Goal: Check status: Check status

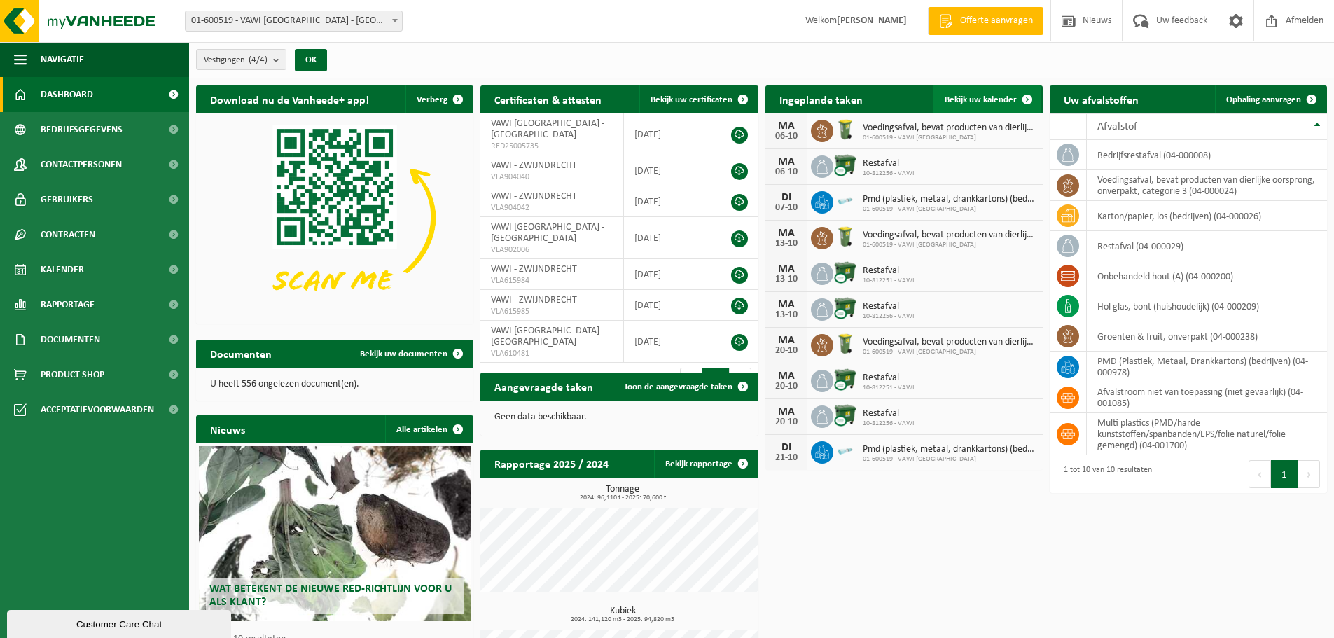
click at [994, 97] on span "Bekijk uw kalender" at bounding box center [981, 99] width 72 height 9
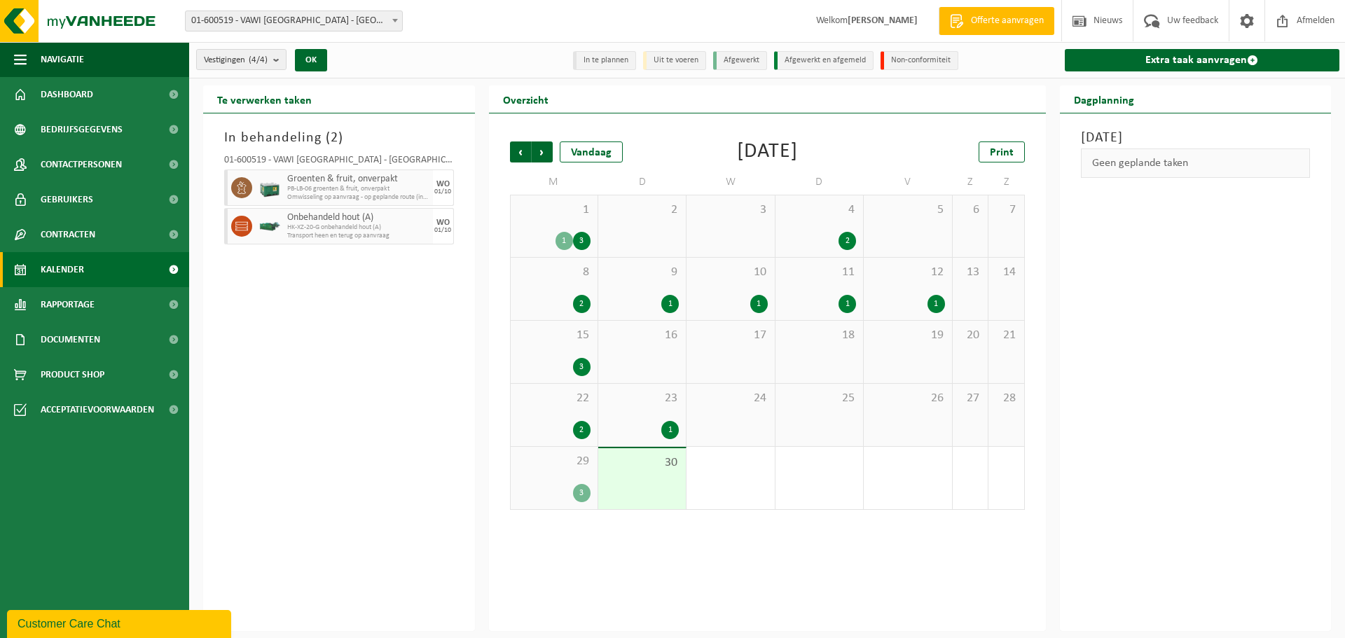
click at [578, 494] on div "3" at bounding box center [582, 493] width 18 height 18
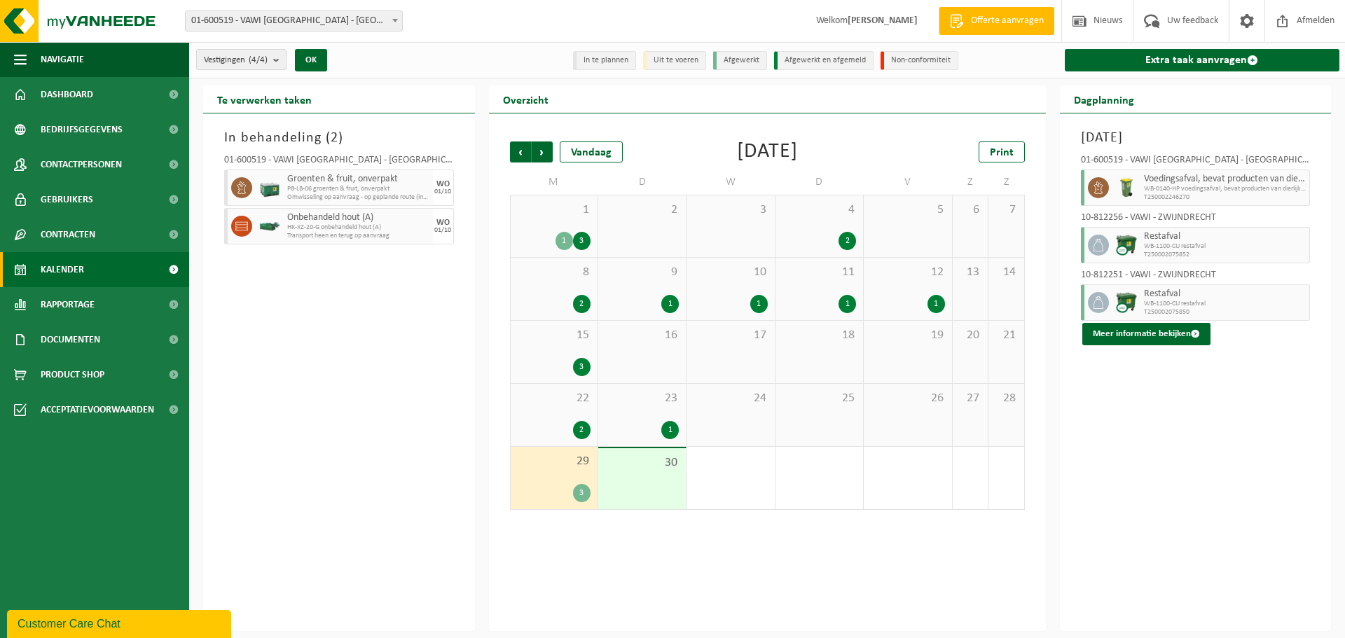
click at [1193, 191] on span "WB-0140-HP voedingsafval, bevat producten van dierlijke oors" at bounding box center [1225, 189] width 163 height 8
click at [1098, 191] on icon at bounding box center [1098, 187] width 13 height 13
click at [1094, 186] on icon at bounding box center [1098, 187] width 13 height 13
click at [1227, 175] on span "Voedingsafval, bevat producten van dierlijke oorsprong, onverpakt, categorie 3" at bounding box center [1225, 179] width 163 height 11
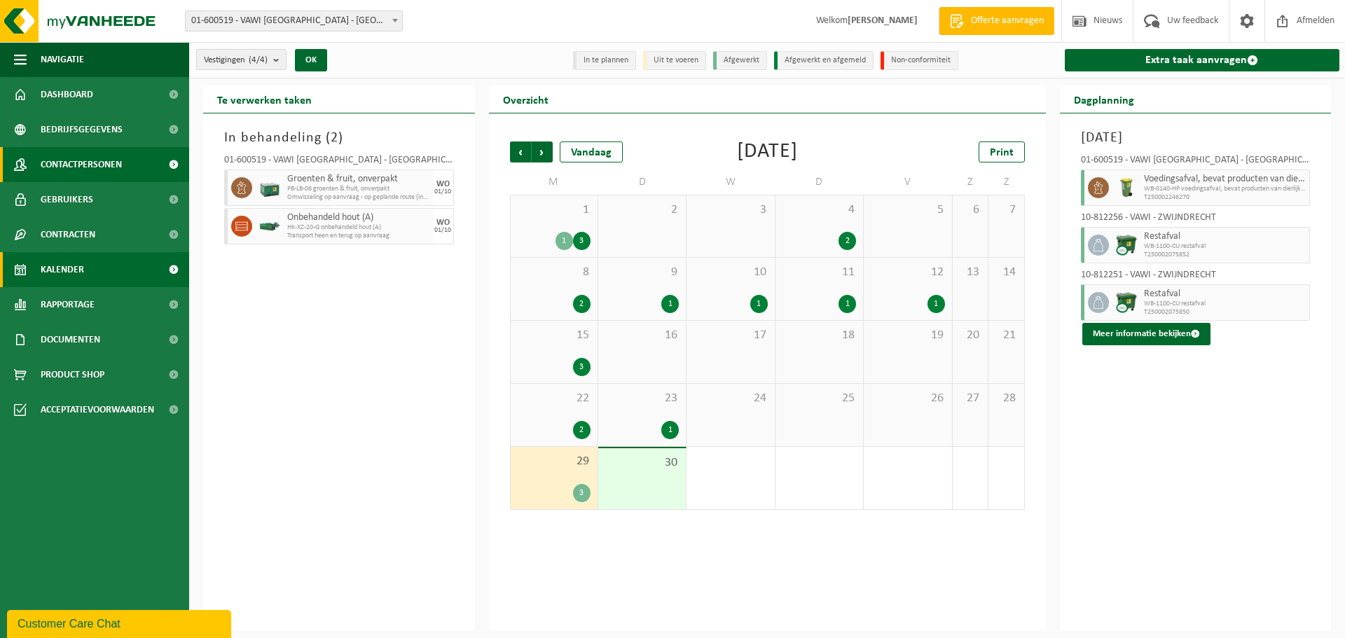
click at [57, 159] on span "Contactpersonen" at bounding box center [81, 164] width 81 height 35
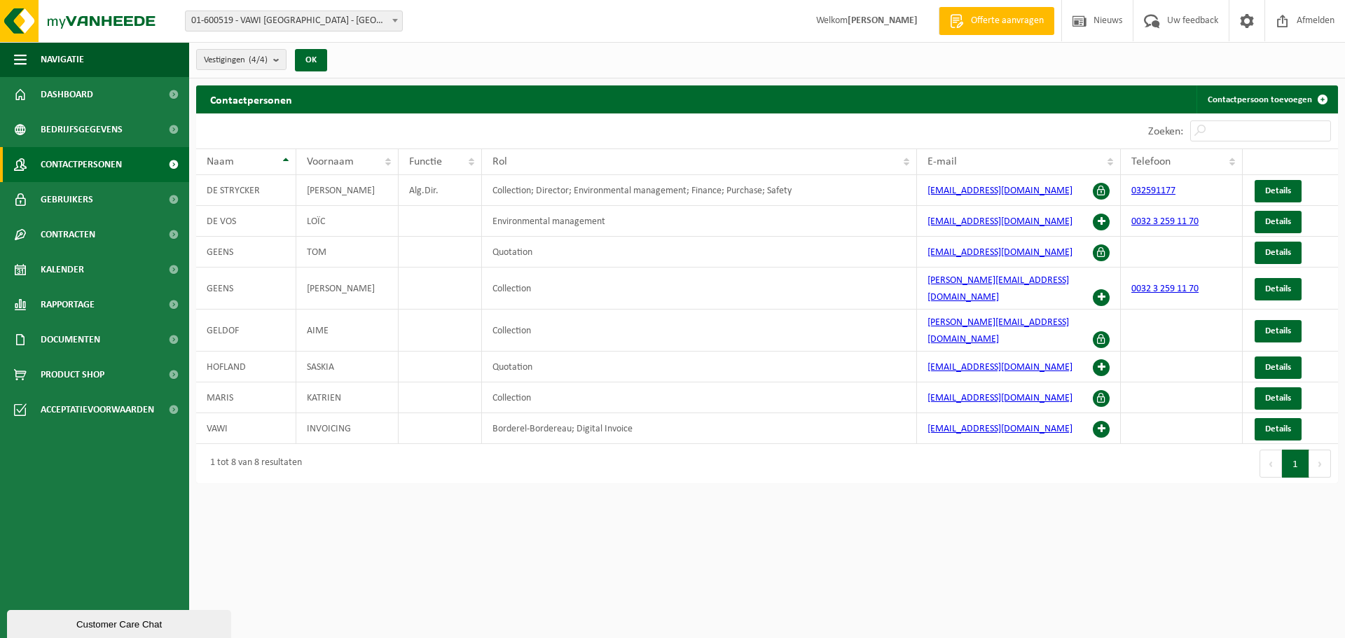
click at [438, 561] on html "Vestiging: 01-600519 - [GEOGRAPHIC_DATA] [GEOGRAPHIC_DATA] - [GEOGRAPHIC_DATA] …" at bounding box center [672, 319] width 1345 height 638
click at [65, 263] on span "Kalender" at bounding box center [62, 269] width 43 height 35
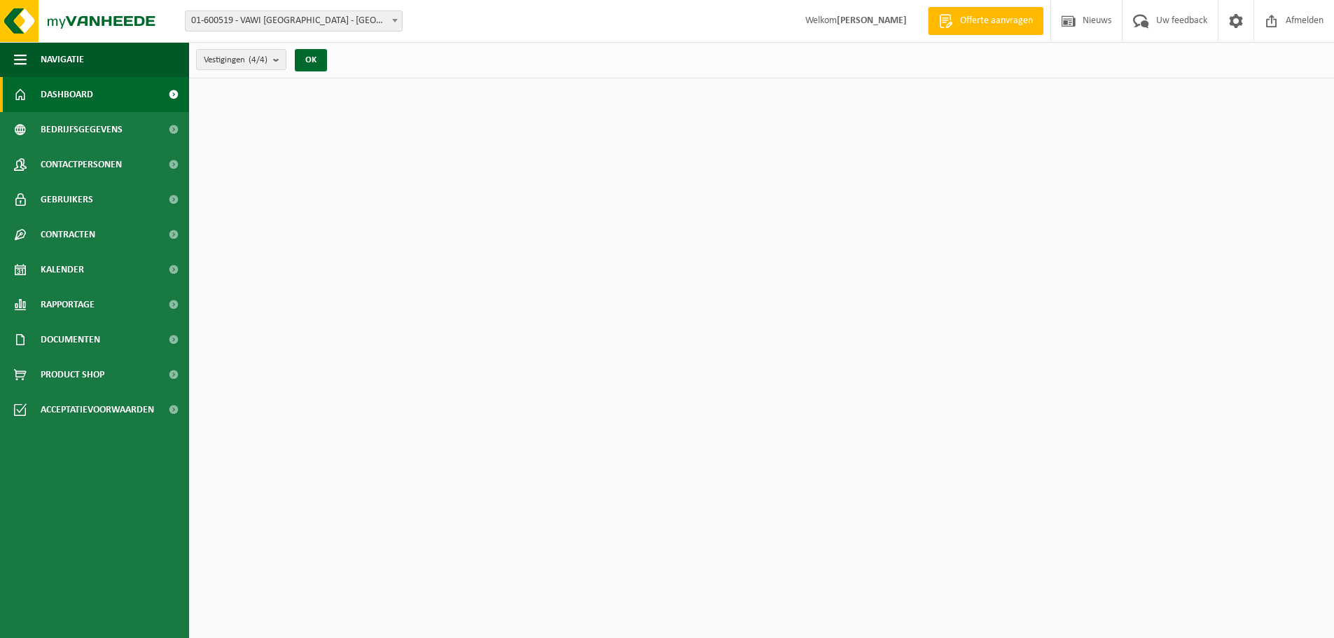
click at [60, 254] on span "Kalender" at bounding box center [62, 269] width 43 height 35
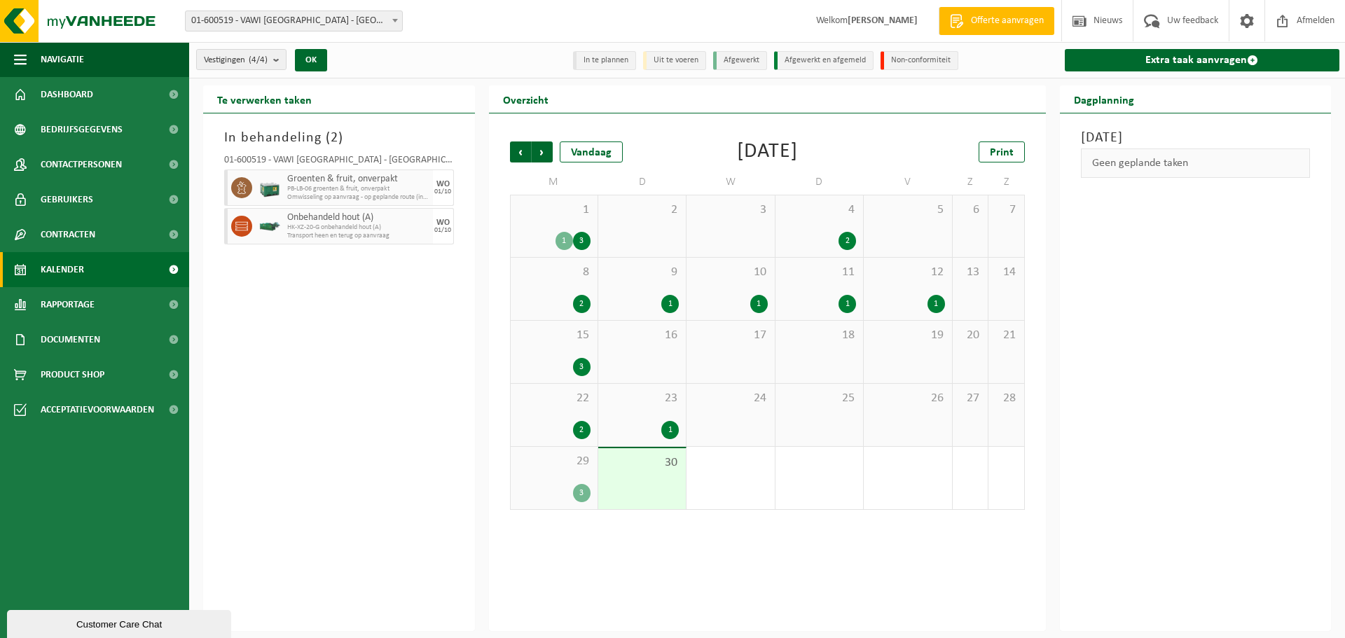
drag, startPoint x: 556, startPoint y: 484, endPoint x: 559, endPoint y: 472, distance: 12.2
click at [556, 484] on div "3" at bounding box center [554, 493] width 73 height 18
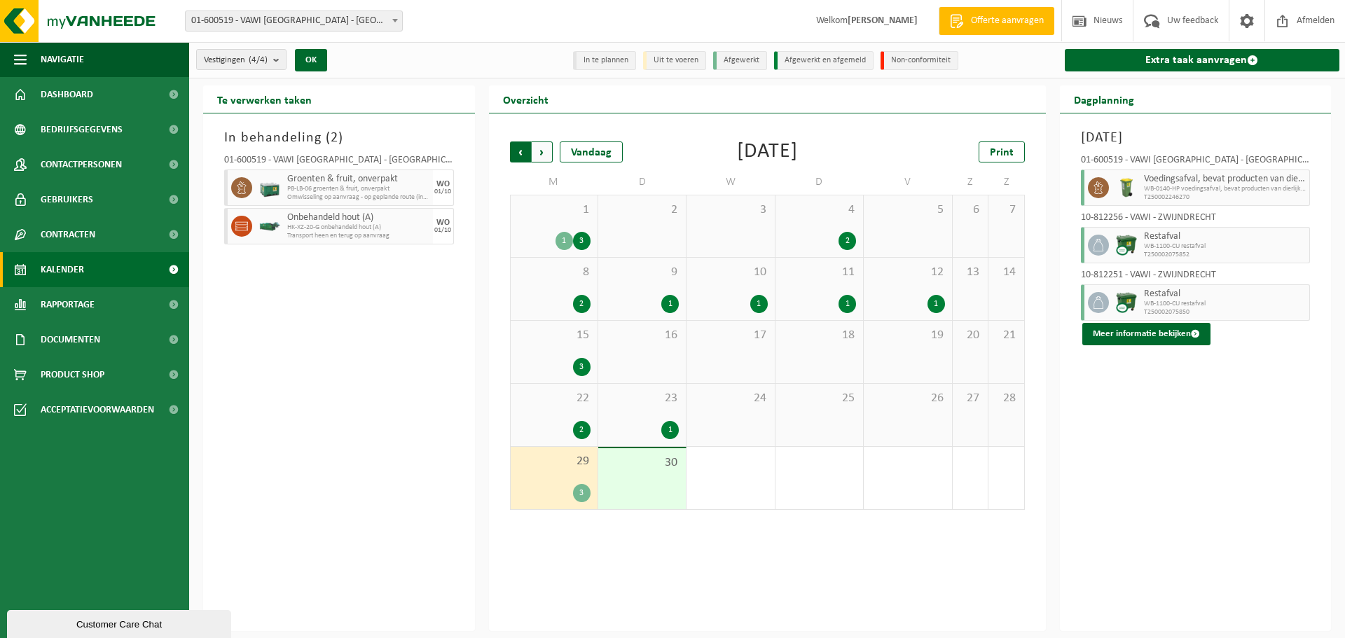
click at [543, 147] on span "Volgende" at bounding box center [542, 151] width 21 height 21
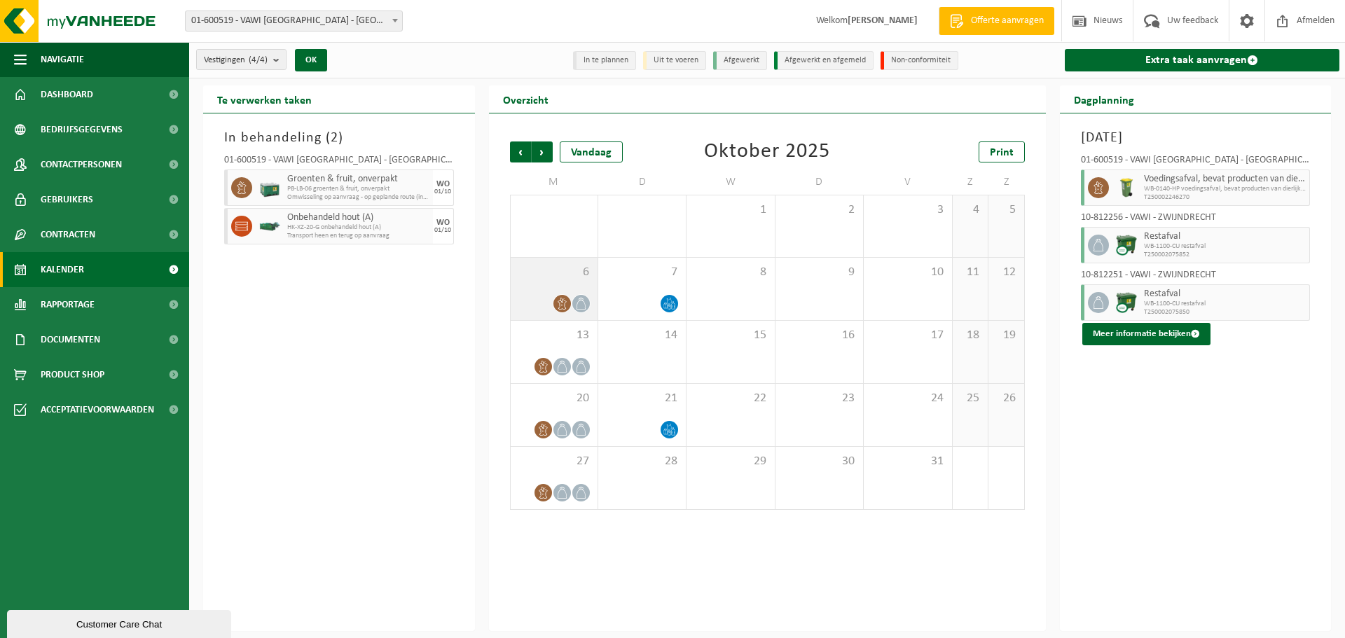
click at [556, 291] on div "6" at bounding box center [554, 289] width 87 height 62
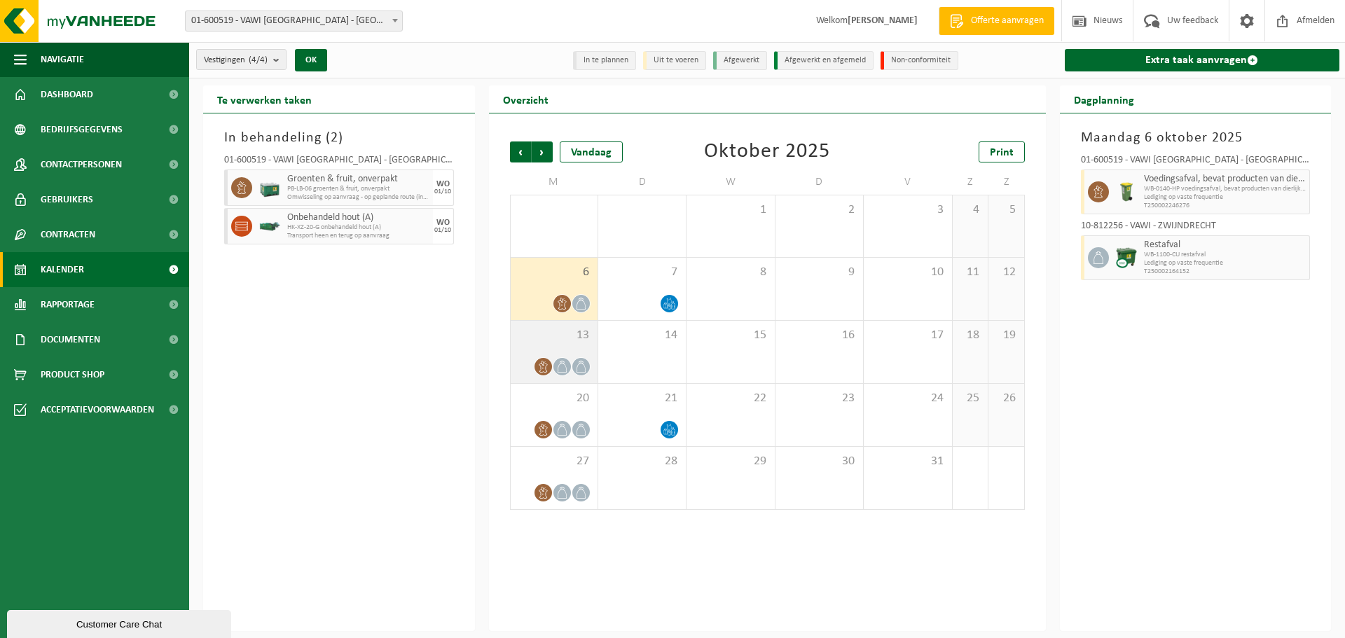
click at [556, 366] on icon at bounding box center [562, 367] width 12 height 12
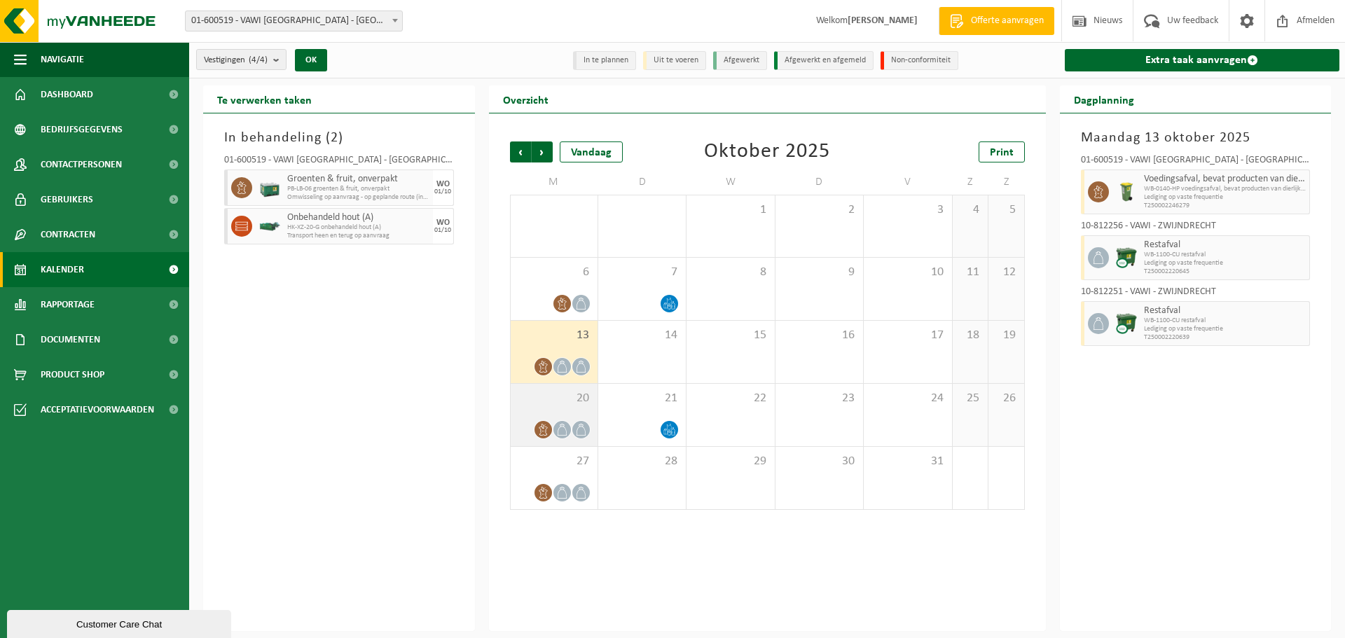
click at [548, 421] on div at bounding box center [543, 429] width 19 height 19
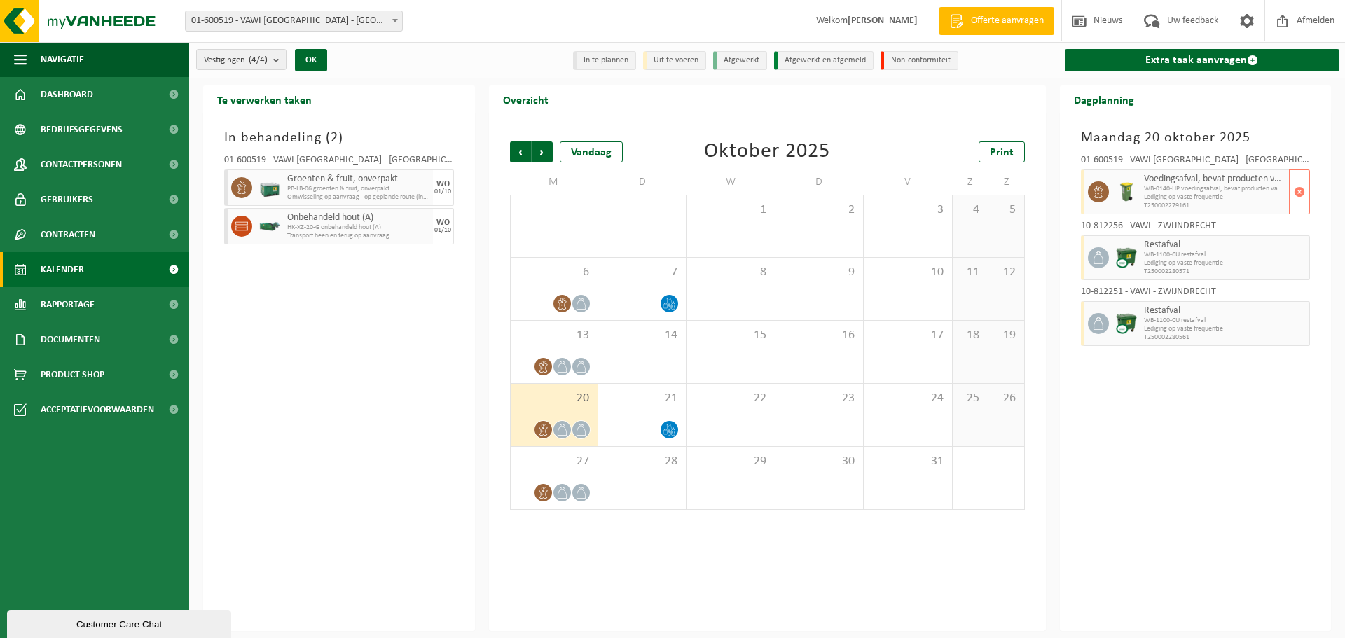
click at [1177, 185] on span "WB-0140-HP voedingsafval, bevat producten van dierlijke oors" at bounding box center [1215, 189] width 142 height 8
click at [320, 189] on span "PB-LB-06 groenten & fruit, onverpakt" at bounding box center [358, 189] width 142 height 8
click at [551, 346] on div "13" at bounding box center [554, 352] width 87 height 62
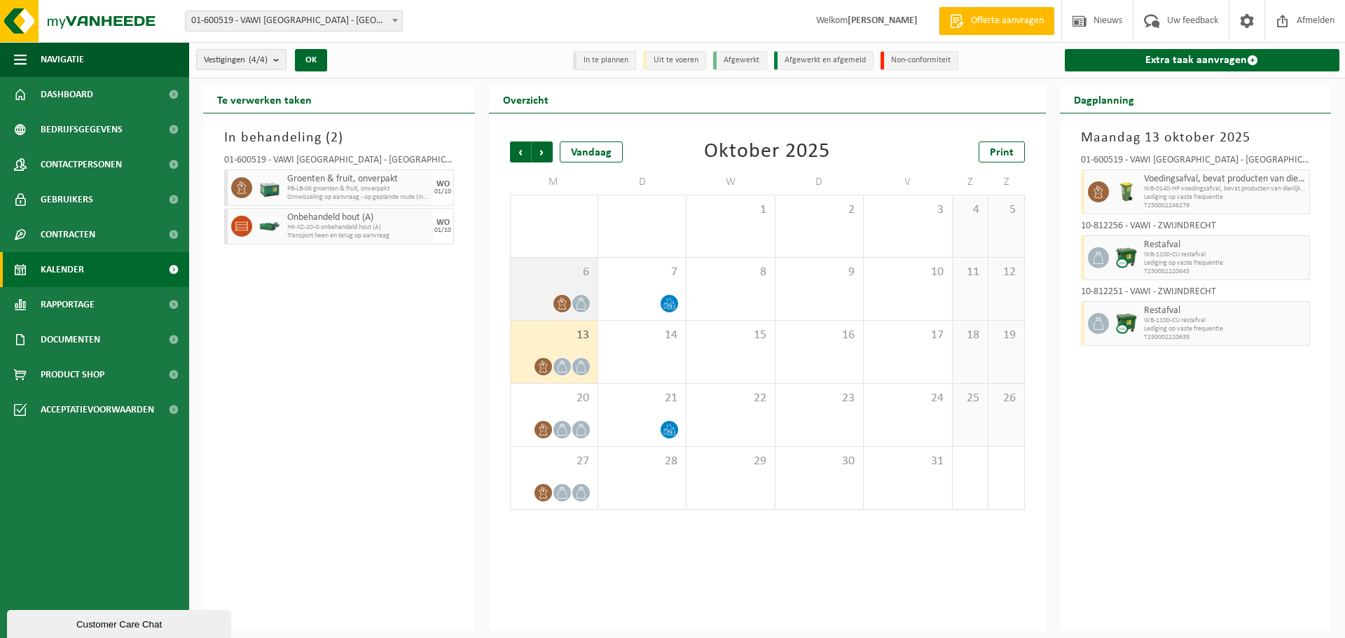
click at [558, 275] on span "6" at bounding box center [554, 272] width 73 height 15
